Goal: Navigation & Orientation: Find specific page/section

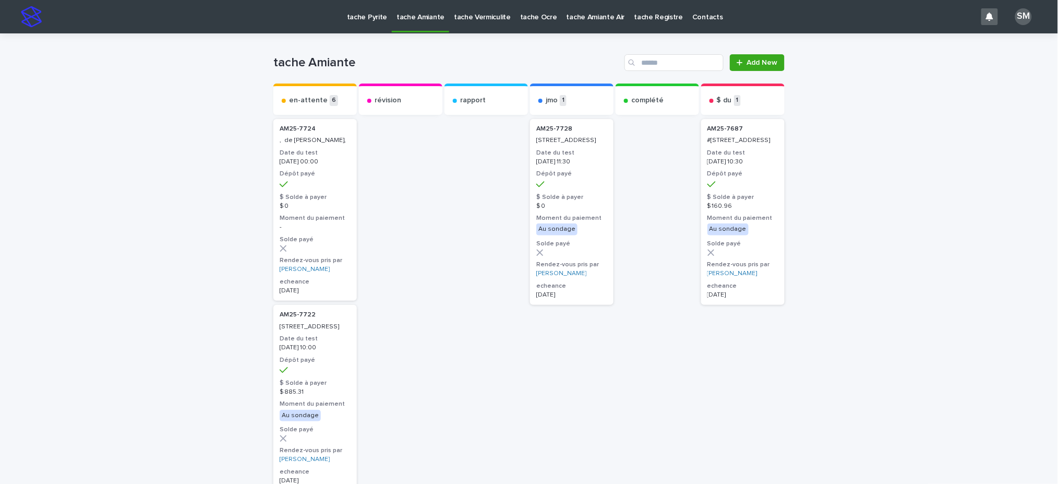
click at [368, 20] on p "tache Pyrite" at bounding box center [367, 11] width 40 height 22
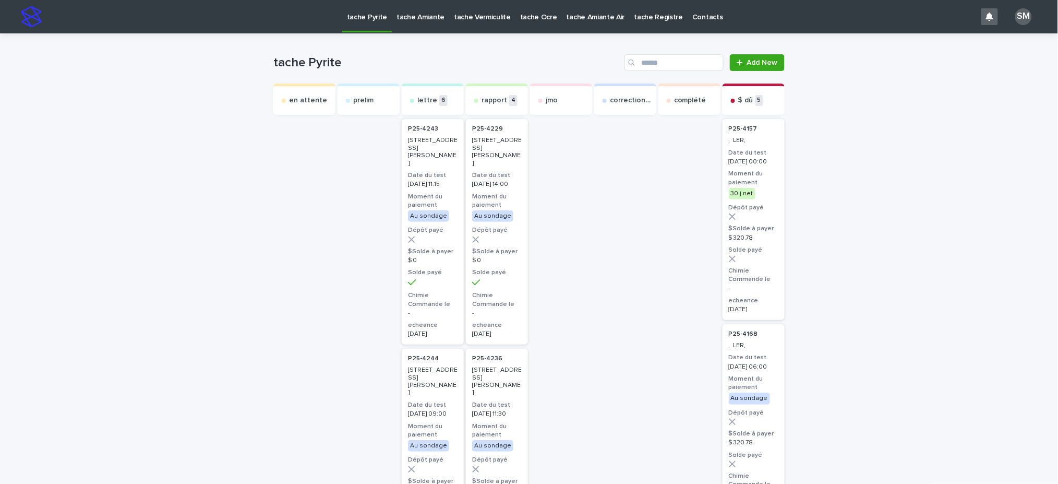
click at [403, 23] on link "tache Amiante" at bounding box center [420, 16] width 57 height 32
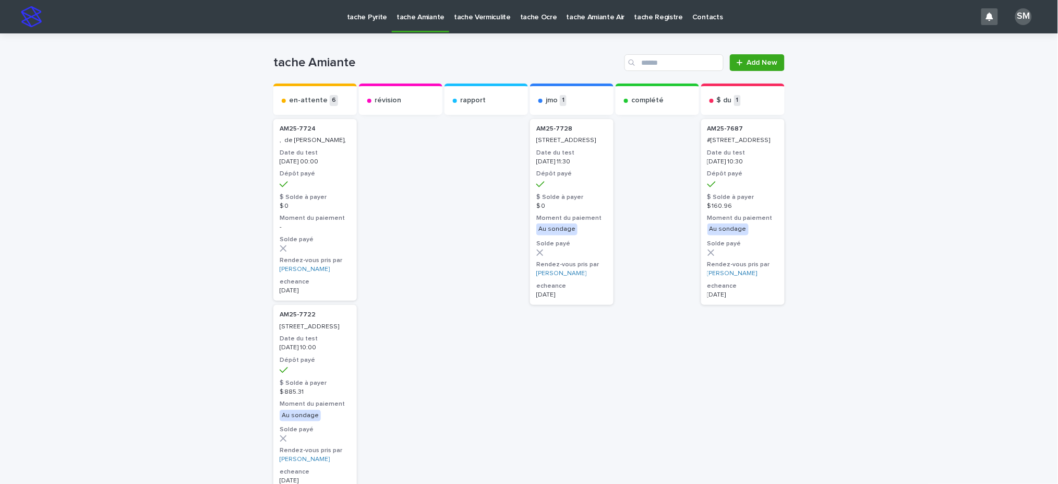
click at [474, 21] on p "tache Vermiculite" at bounding box center [482, 11] width 57 height 22
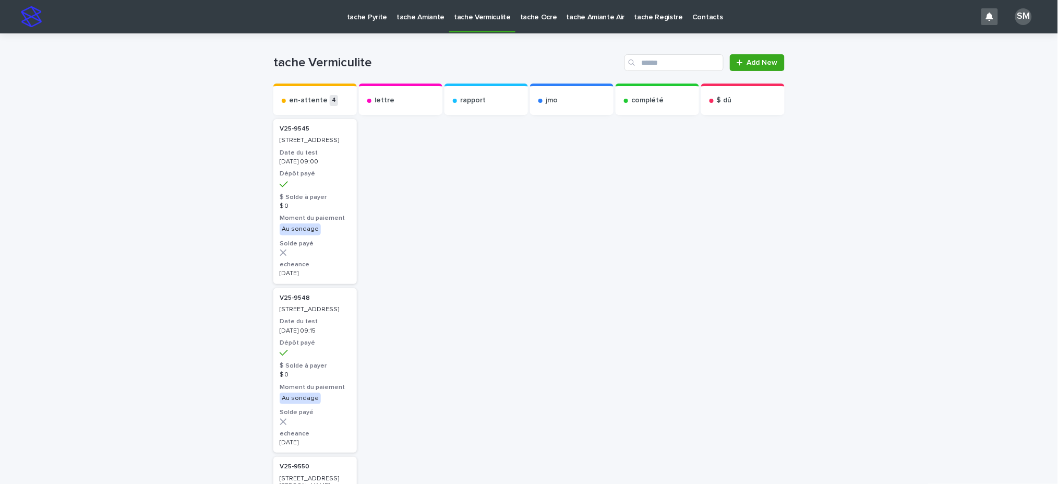
click at [416, 19] on p "tache Amiante" at bounding box center [420, 11] width 48 height 22
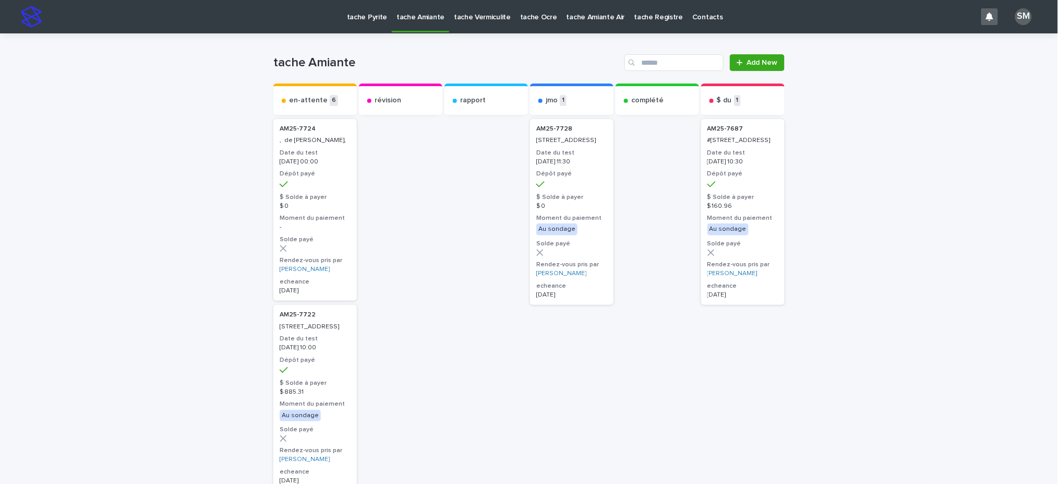
drag, startPoint x: 871, startPoint y: 108, endPoint x: 921, endPoint y: 93, distance: 52.8
click at [460, 16] on p "tache Vermiculite" at bounding box center [482, 11] width 57 height 22
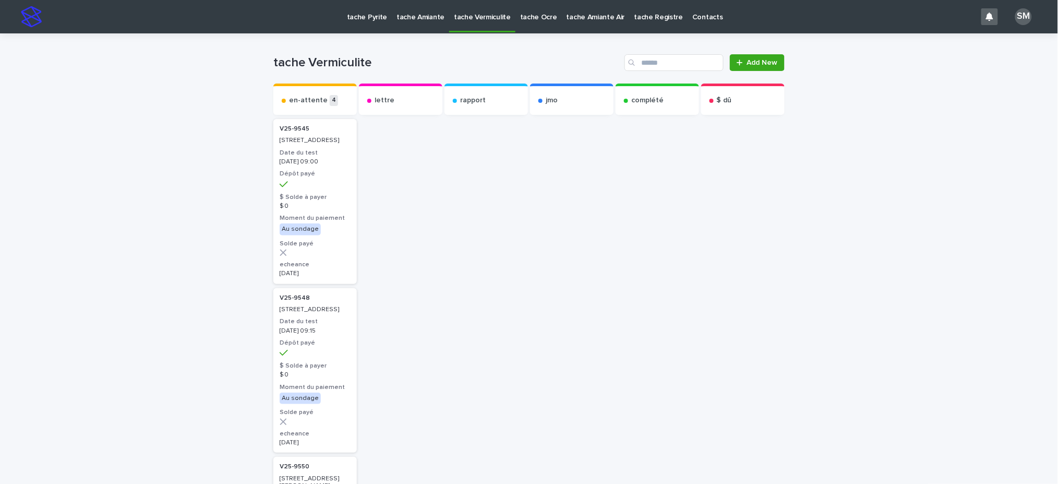
click at [345, 14] on div "tache Pyrite" at bounding box center [367, 11] width 50 height 22
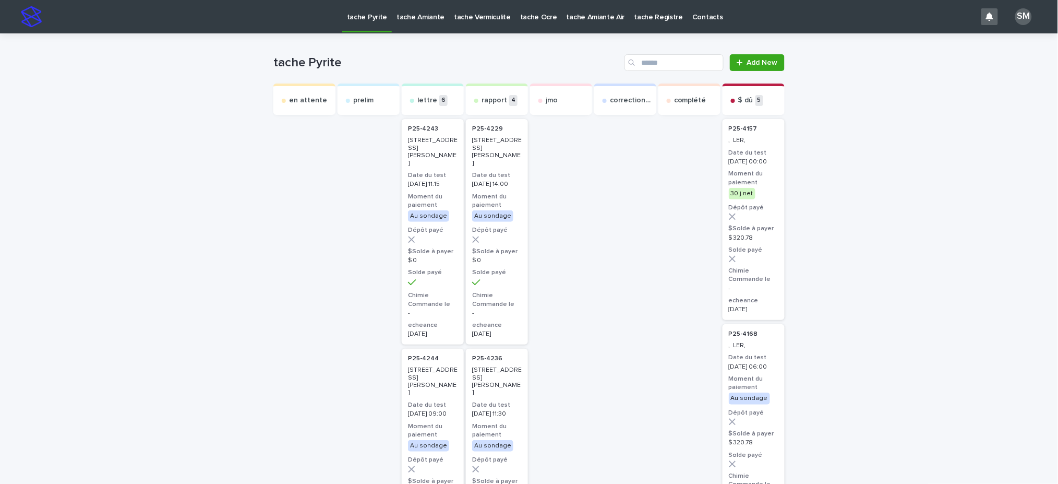
click at [529, 23] on link "tache Ocre" at bounding box center [538, 16] width 46 height 32
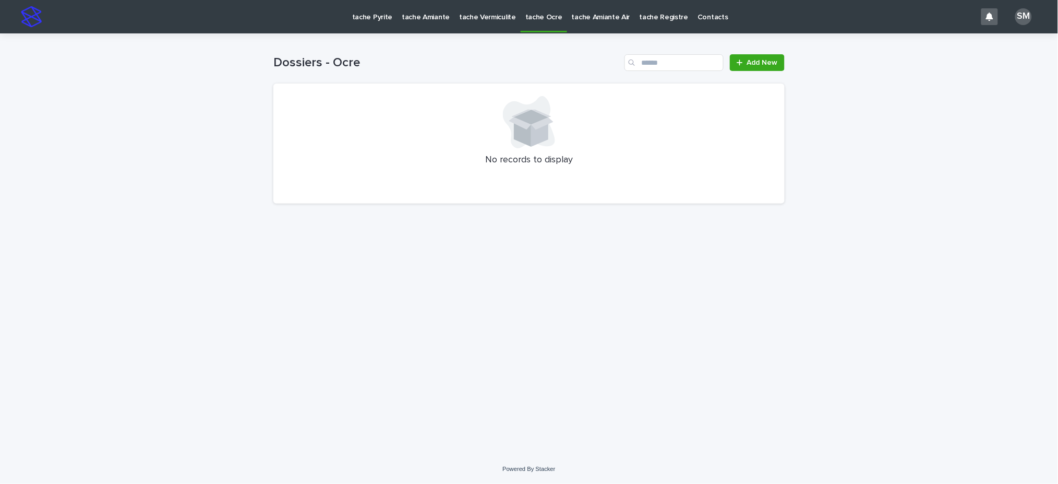
click at [578, 15] on p "tache Amiante Air" at bounding box center [601, 11] width 58 height 22
